Goal: Task Accomplishment & Management: Use online tool/utility

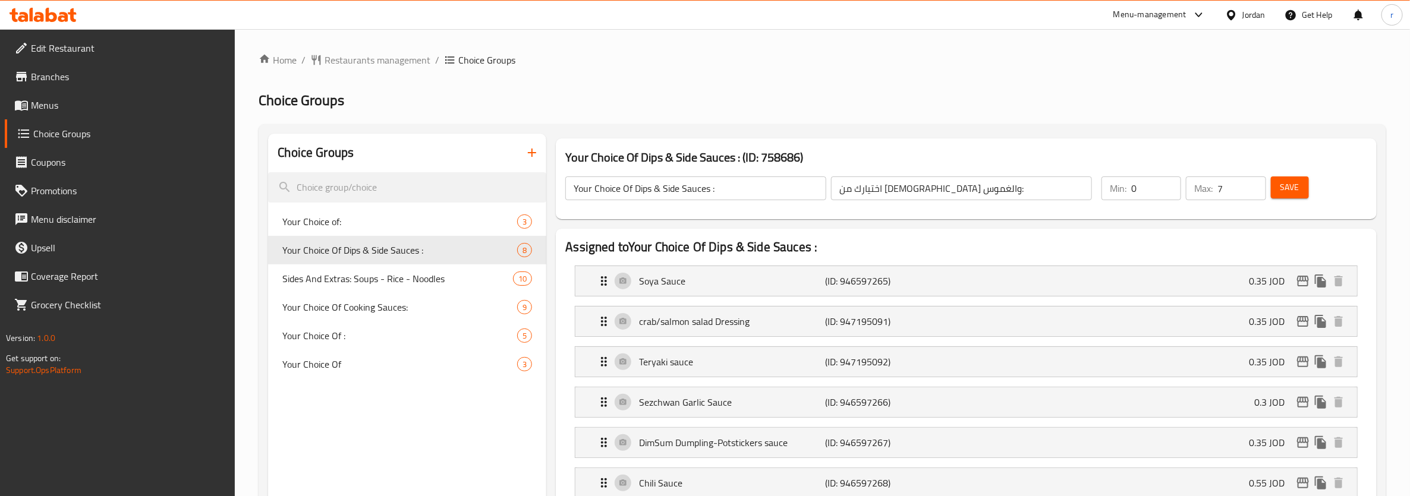
click at [357, 59] on span "Restaurants management" at bounding box center [378, 60] width 106 height 14
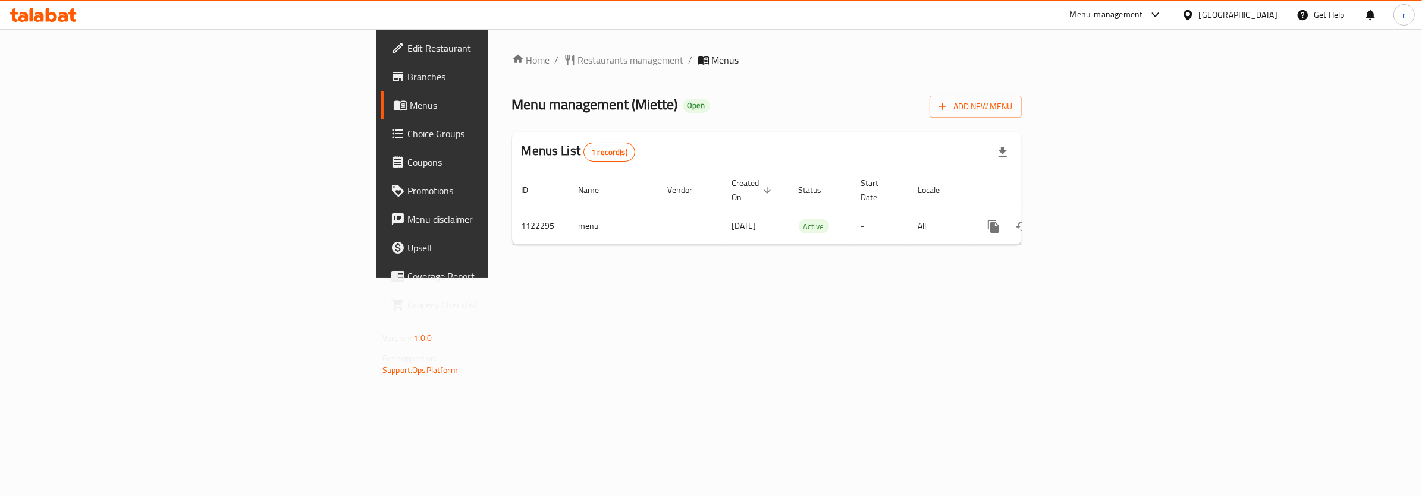
click at [407, 130] on span "Choice Groups" at bounding box center [505, 134] width 197 height 14
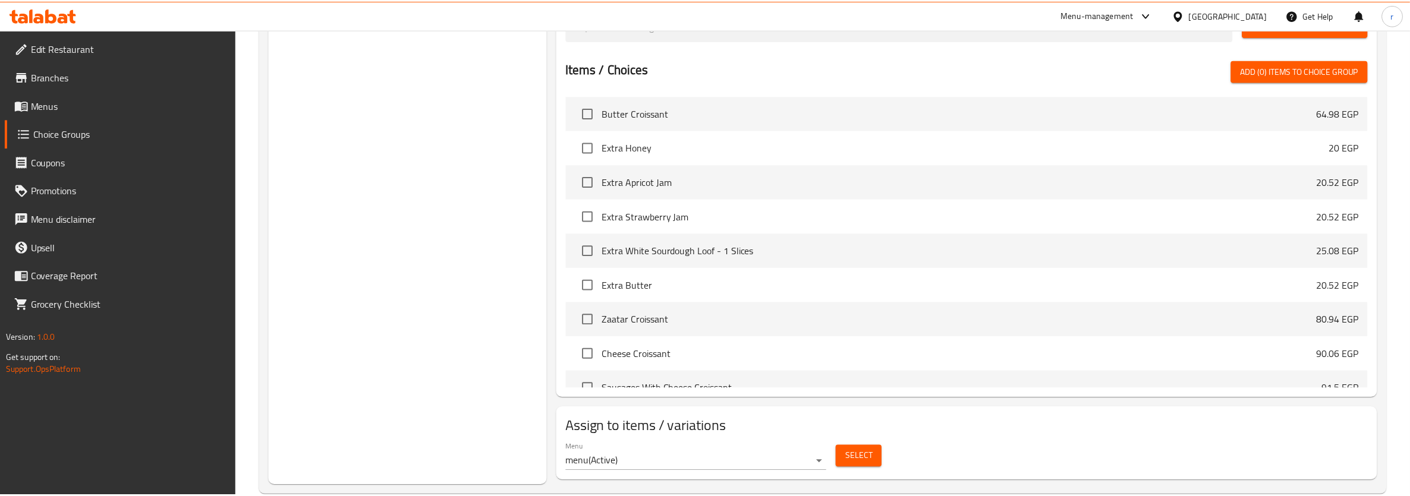
scroll to position [1916, 0]
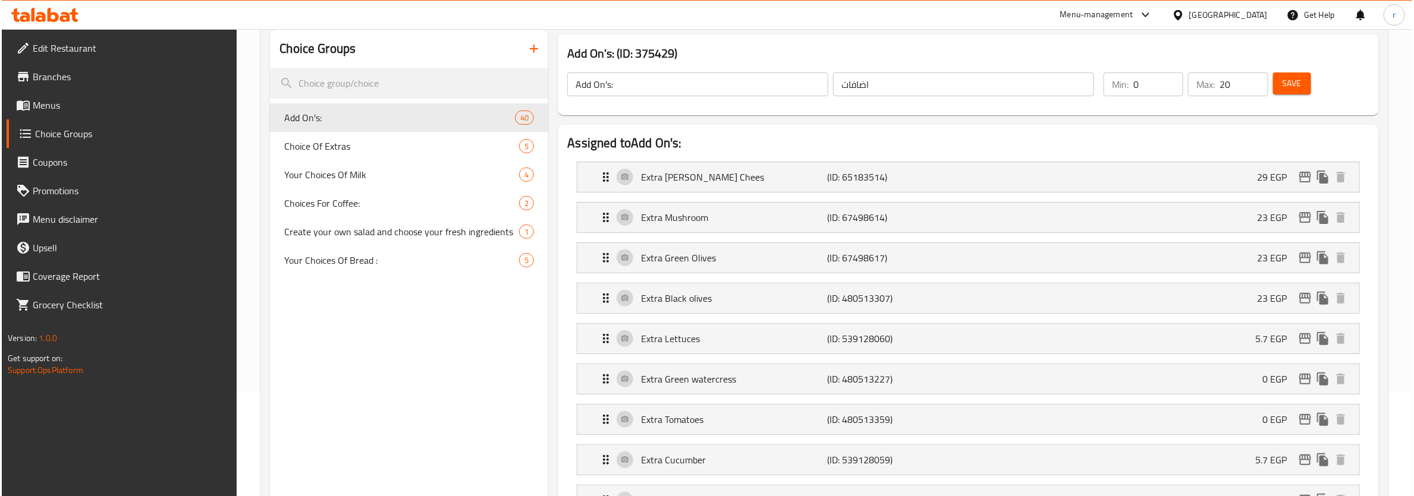
scroll to position [0, 0]
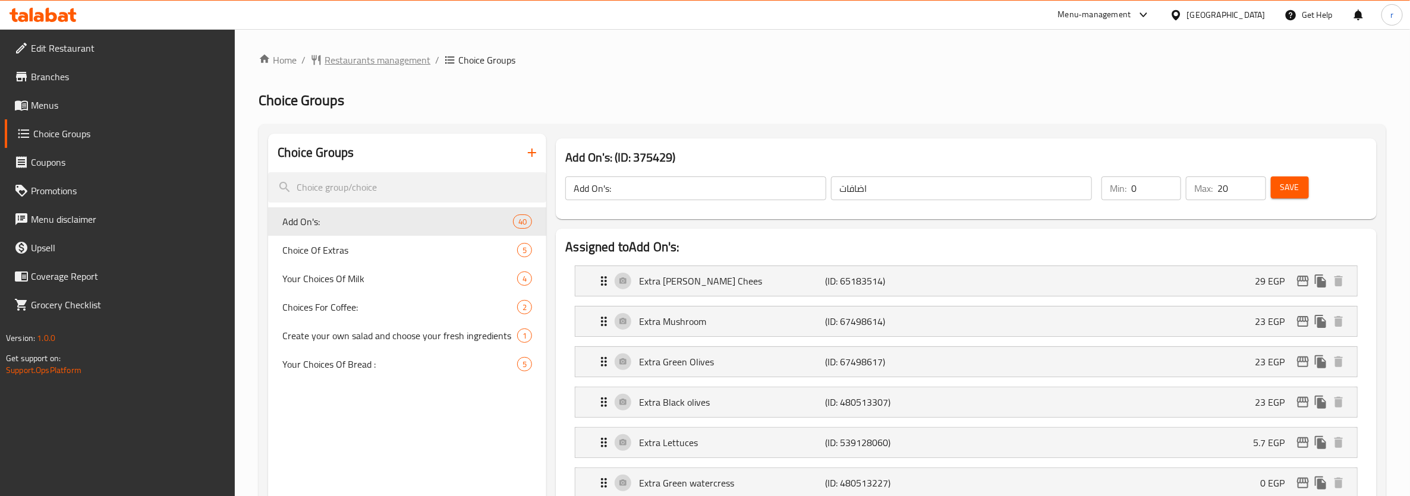
click at [330, 64] on span "Restaurants management" at bounding box center [378, 60] width 106 height 14
